Goal: Information Seeking & Learning: Learn about a topic

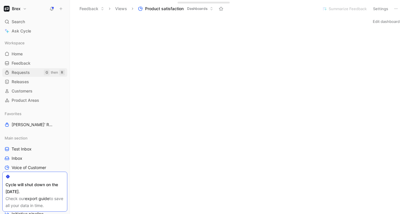
click at [20, 68] on div "Workspace Home G then H Feedback G then F Requests G then R Releases G then L C…" at bounding box center [34, 72] width 65 height 66
click at [24, 73] on span "Requests" at bounding box center [21, 73] width 18 height 6
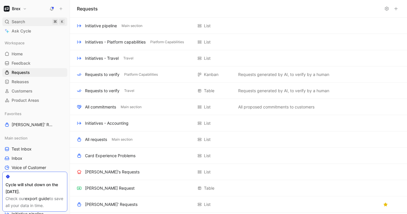
click at [33, 21] on div "Search ⌘ K" at bounding box center [34, 21] width 65 height 9
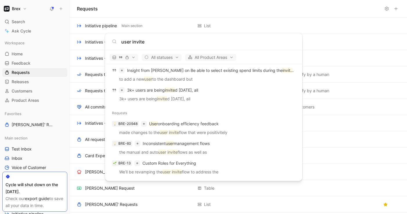
scroll to position [529, 0]
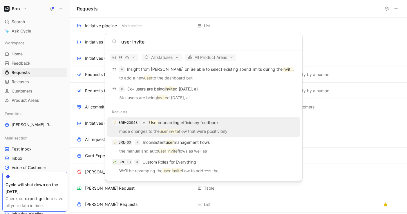
type input "user invite"
click at [174, 126] on div "BRE-20948 User onboarding efficiency feedback" at bounding box center [203, 122] width 189 height 10
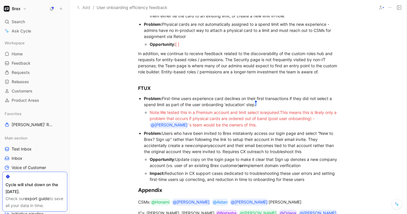
scroll to position [340, 0]
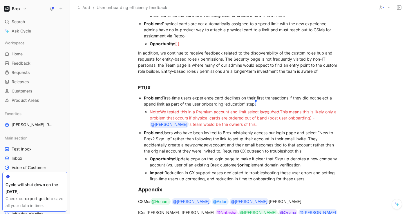
click at [229, 137] on div "Problem: Users who have been invited to Brex mistakenly access our login page a…" at bounding box center [241, 142] width 195 height 24
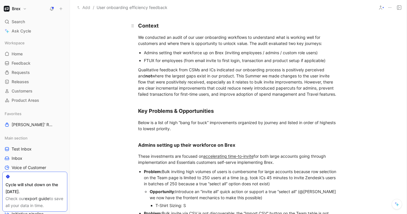
scroll to position [58, 0]
